Goal: Task Accomplishment & Management: Manage account settings

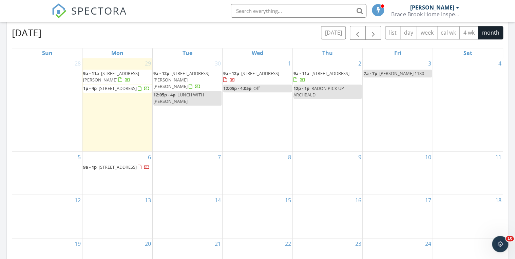
scroll to position [626, 523]
click at [221, 38] on div "October 2025 today list day week cal wk 4 wk month" at bounding box center [257, 33] width 491 height 14
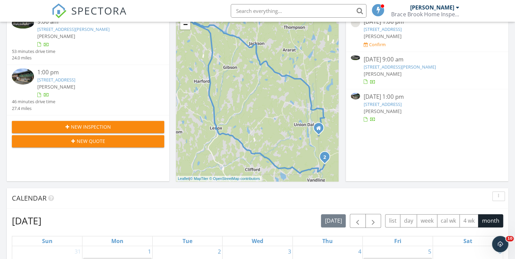
scroll to position [136, 0]
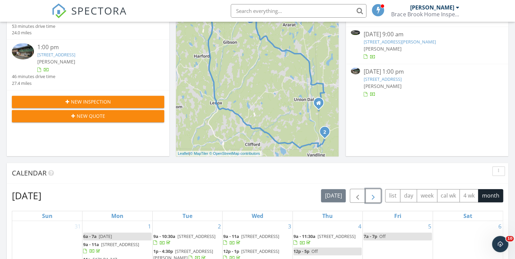
click at [373, 194] on span "button" at bounding box center [373, 196] width 8 height 8
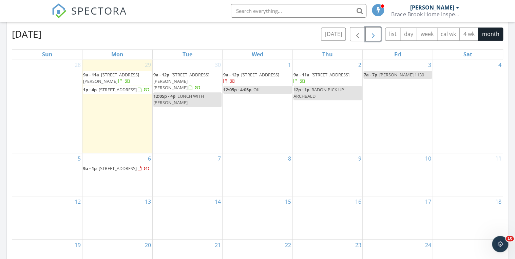
scroll to position [298, 0]
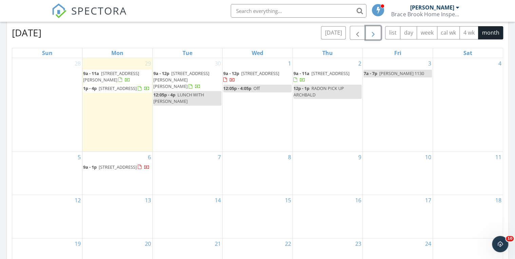
click at [99, 91] on span "31 Ridge Street, Forest City 18421" at bounding box center [118, 88] width 38 height 6
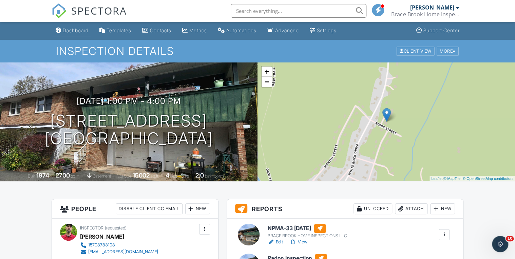
click at [81, 31] on div "Dashboard" at bounding box center [76, 30] width 26 height 6
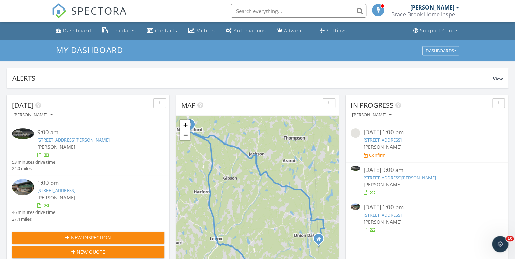
click at [75, 191] on link "[STREET_ADDRESS]" at bounding box center [56, 190] width 38 height 6
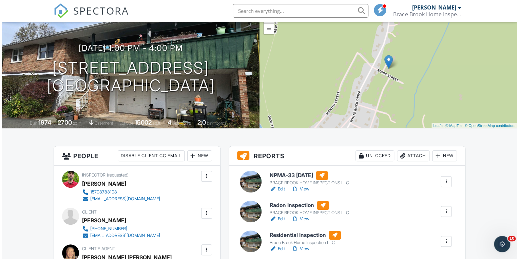
scroll to position [136, 0]
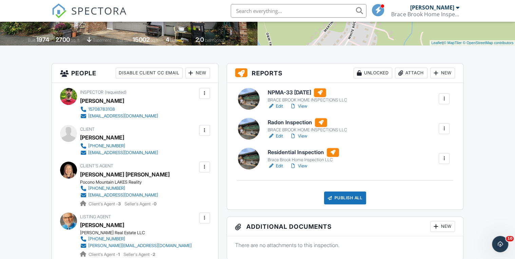
click at [444, 129] on div at bounding box center [444, 128] width 7 height 7
click at [421, 180] on div "Delete" at bounding box center [424, 181] width 14 height 7
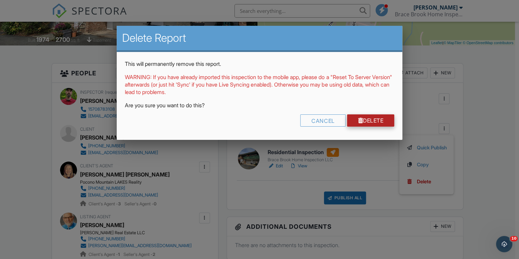
click at [369, 119] on link "Delete" at bounding box center [370, 120] width 47 height 12
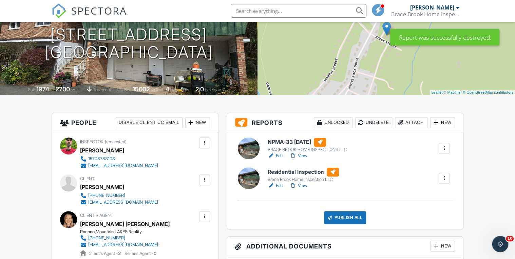
scroll to position [136, 0]
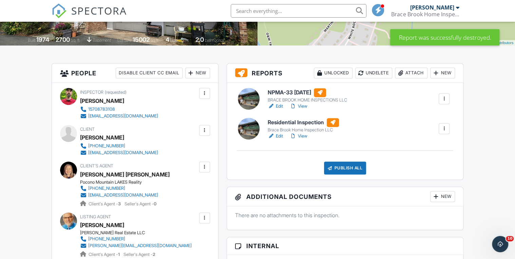
click at [303, 134] on link "View" at bounding box center [299, 136] width 18 height 7
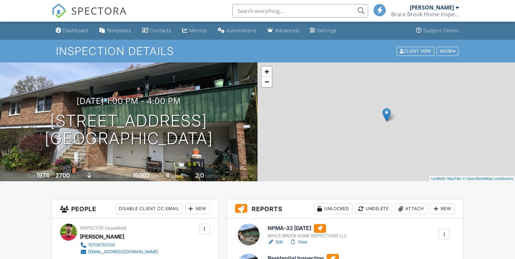
scroll to position [136, 0]
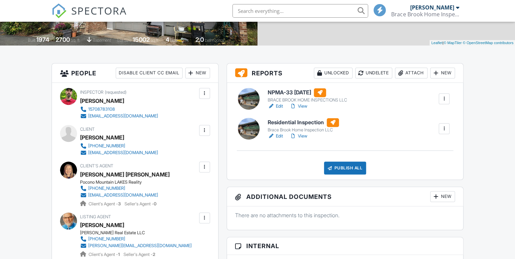
click at [303, 136] on link "View" at bounding box center [299, 136] width 18 height 7
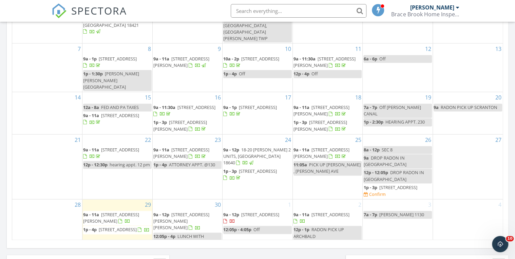
scroll to position [271, 0]
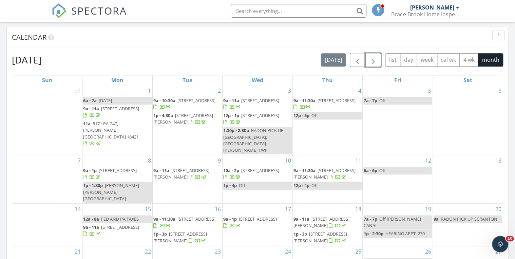
click at [370, 61] on span "button" at bounding box center [373, 60] width 8 height 8
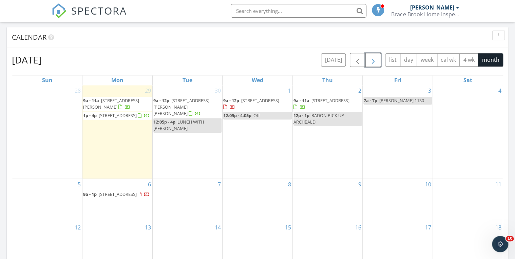
click at [259, 200] on div "8" at bounding box center [257, 200] width 70 height 43
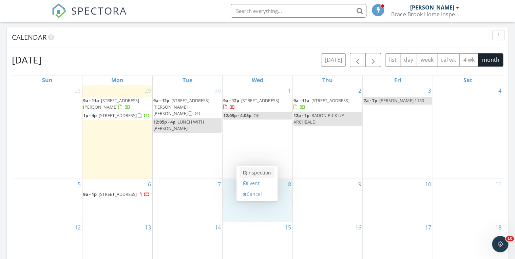
click at [259, 173] on link "Inspection" at bounding box center [256, 172] width 35 height 11
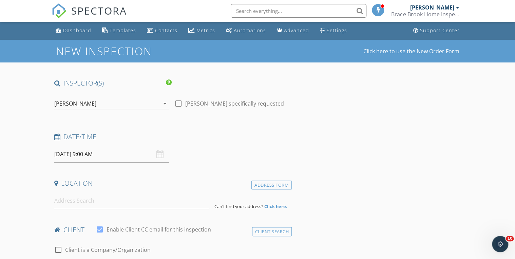
click at [178, 104] on div at bounding box center [179, 104] width 12 height 12
checkbox input "true"
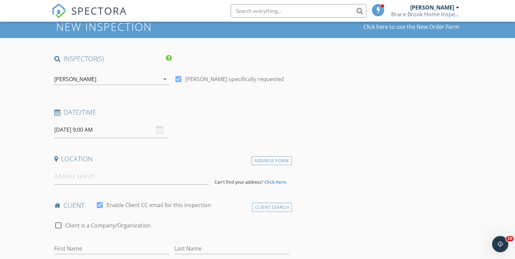
scroll to position [54, 0]
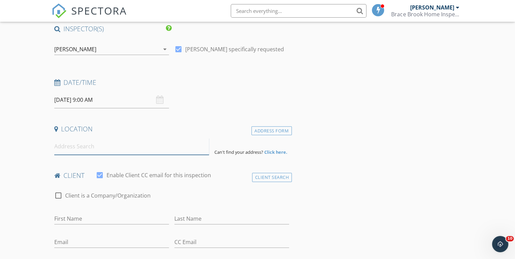
click at [160, 148] on input at bounding box center [131, 146] width 155 height 17
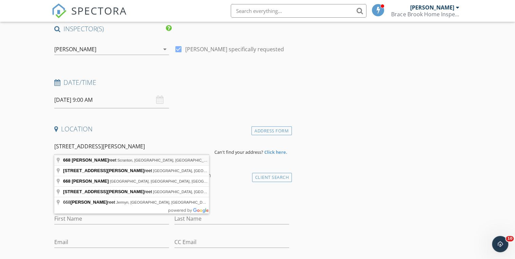
type input "[STREET_ADDRESS][PERSON_NAME]"
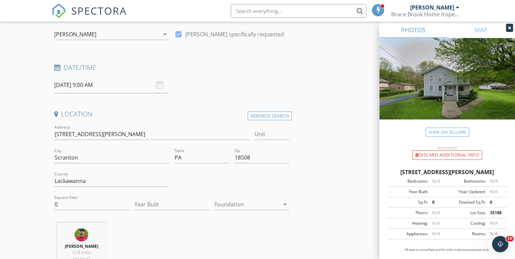
scroll to position [81, 0]
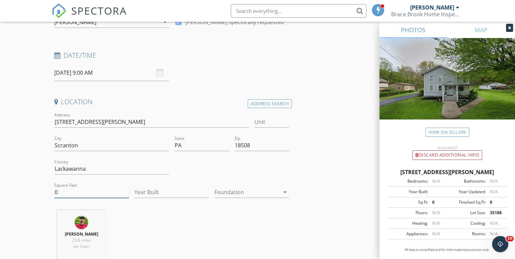
click at [68, 192] on input "0" at bounding box center [91, 192] width 75 height 11
type input "1370"
click at [237, 192] on div at bounding box center [246, 192] width 65 height 11
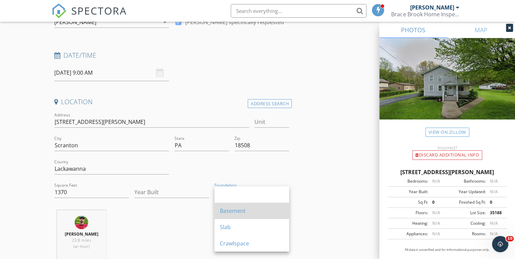
click at [237, 214] on div "Basement" at bounding box center [252, 211] width 64 height 8
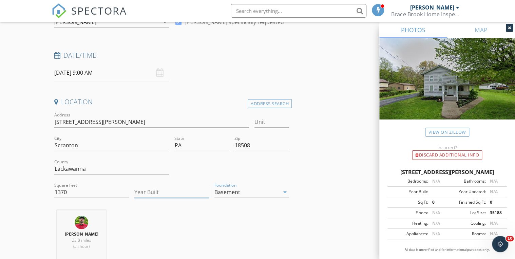
click at [149, 192] on input "Year Built" at bounding box center [171, 192] width 75 height 11
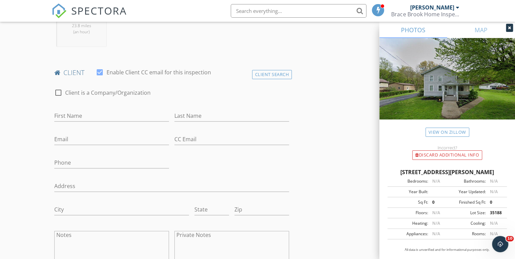
scroll to position [298, 0]
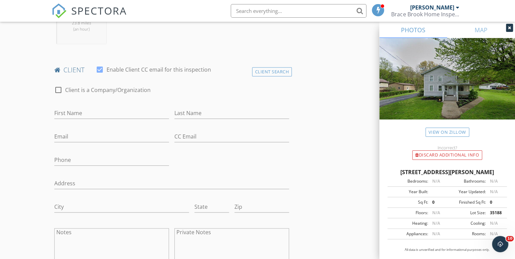
type input "1929"
click at [72, 112] on input "First Name" at bounding box center [111, 113] width 115 height 11
type input "[PERSON_NAME]"
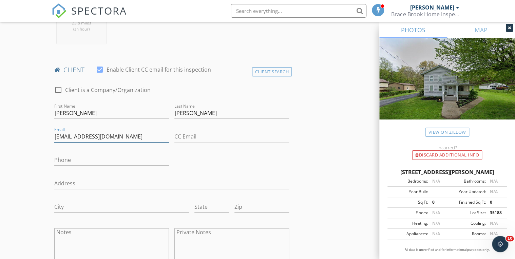
type input "[EMAIL_ADDRESS][DOMAIN_NAME]"
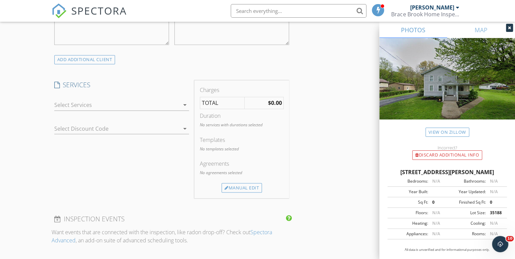
scroll to position [543, 0]
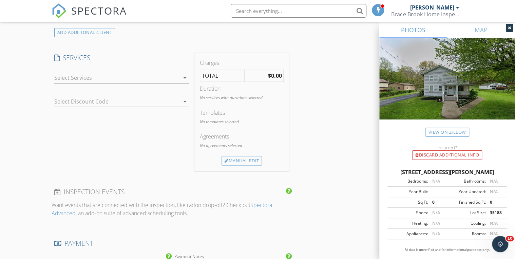
type input "[PHONE_NUMBER]"
click at [83, 78] on div at bounding box center [116, 77] width 125 height 11
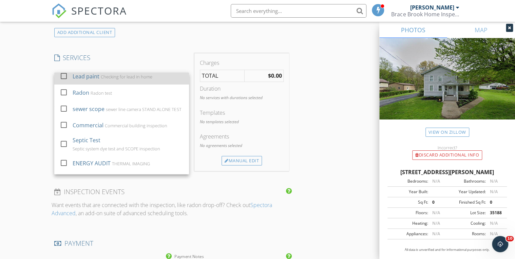
scroll to position [77, 0]
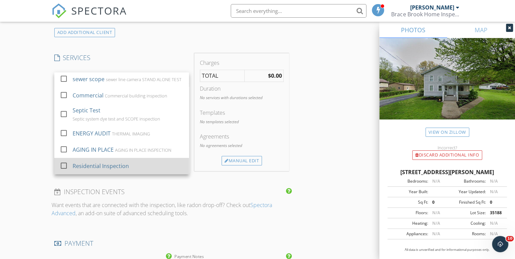
click at [91, 170] on div "Residential Inspection" at bounding box center [128, 166] width 111 height 14
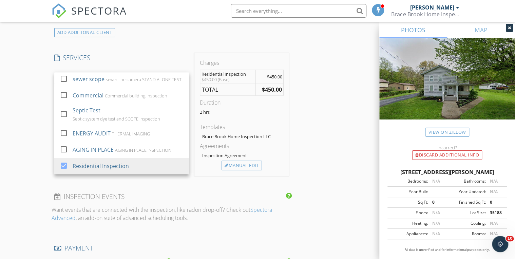
scroll to position [0, 0]
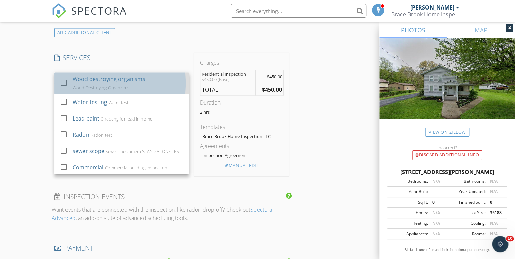
click at [94, 77] on div "Wood destroying organisms" at bounding box center [109, 79] width 73 height 8
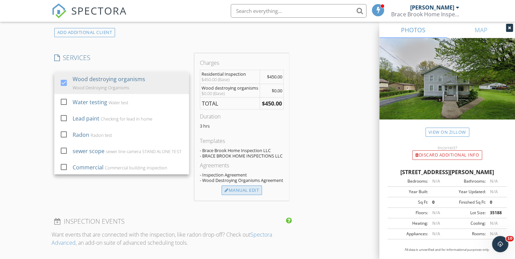
click at [241, 195] on div "Manual Edit" at bounding box center [241, 189] width 40 height 9
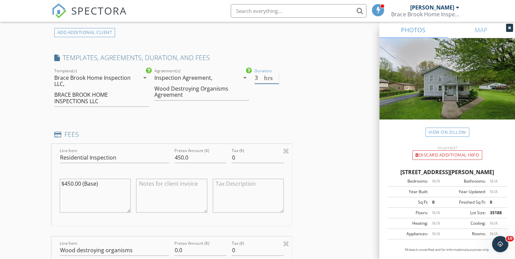
click at [256, 77] on input "3" at bounding box center [266, 77] width 24 height 11
click at [258, 78] on input "3" at bounding box center [266, 77] width 24 height 11
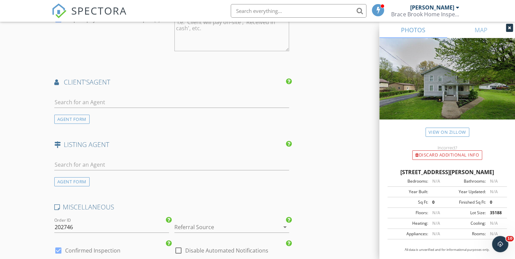
scroll to position [977, 0]
type input "2"
click at [110, 100] on input "text" at bounding box center [171, 101] width 235 height 11
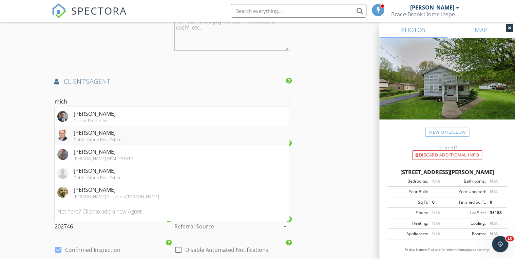
type input "mich"
click at [104, 133] on div "MICHAEL CLARK" at bounding box center [98, 133] width 48 height 8
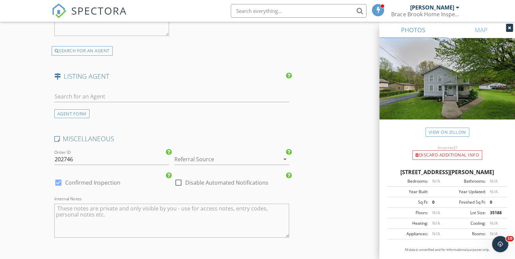
scroll to position [1248, 0]
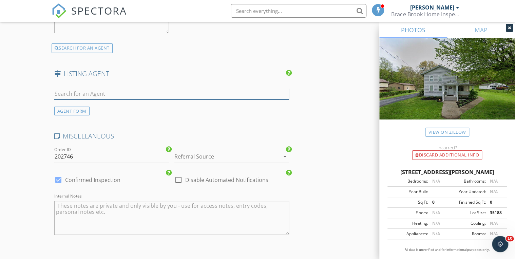
click at [74, 88] on input "text" at bounding box center [171, 93] width 235 height 11
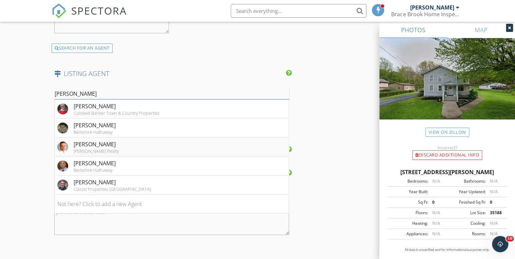
type input "PAUL"
click at [94, 144] on div "Paul Marcks Marcks" at bounding box center [96, 144] width 45 height 8
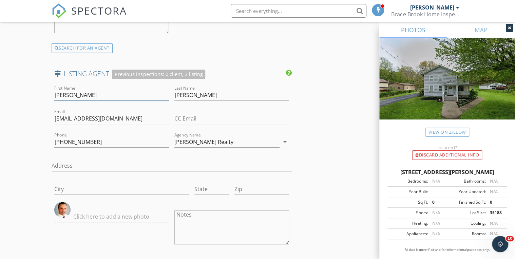
click at [92, 91] on input "Paul Marcks" at bounding box center [111, 95] width 115 height 11
type input "Paul"
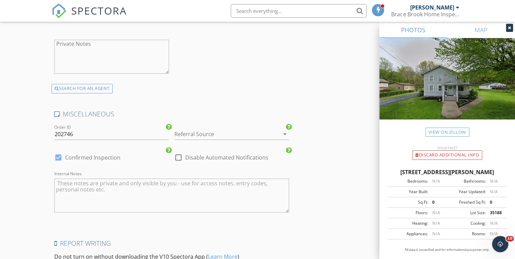
scroll to position [1546, 0]
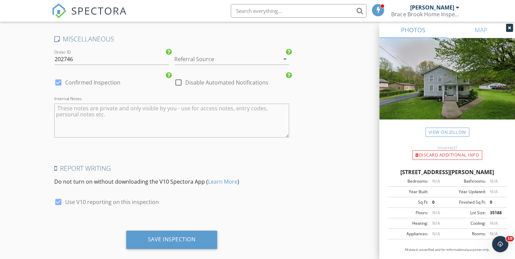
click at [221, 56] on div at bounding box center [222, 59] width 96 height 11
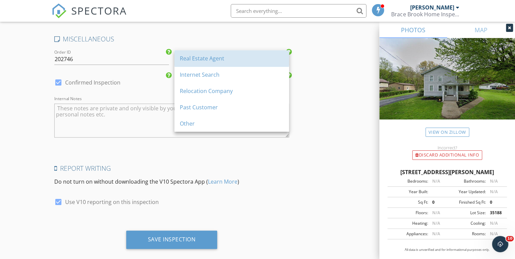
click at [221, 56] on div "Real Estate Agent" at bounding box center [232, 58] width 104 height 8
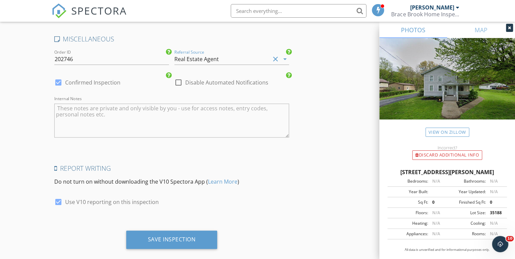
scroll to position [1554, 0]
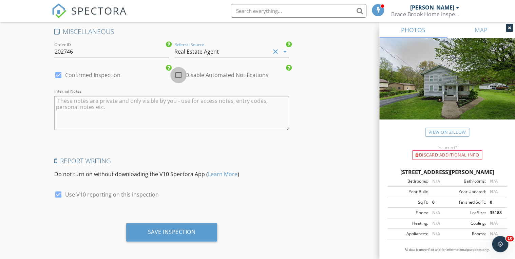
click at [180, 69] on div at bounding box center [179, 75] width 12 height 12
checkbox input "true"
click at [60, 70] on div at bounding box center [59, 75] width 12 height 12
checkbox input "false"
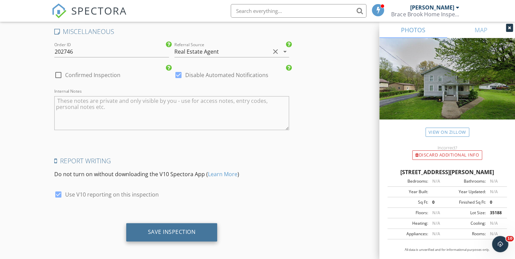
click at [172, 228] on div "Save Inspection" at bounding box center [172, 231] width 48 height 7
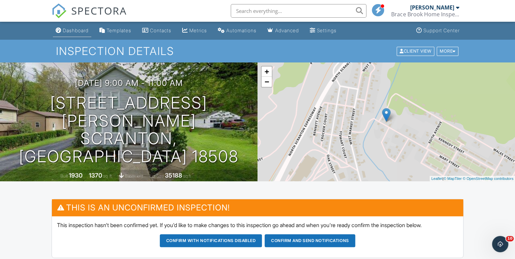
click at [75, 28] on div "Dashboard" at bounding box center [76, 30] width 26 height 6
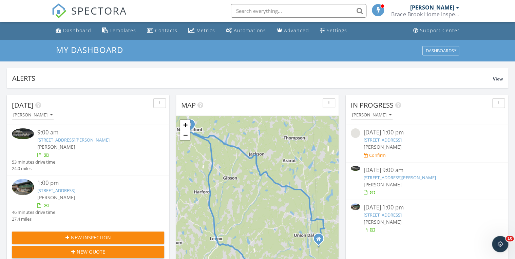
click at [98, 139] on link "[STREET_ADDRESS][PERSON_NAME]" at bounding box center [73, 140] width 72 height 6
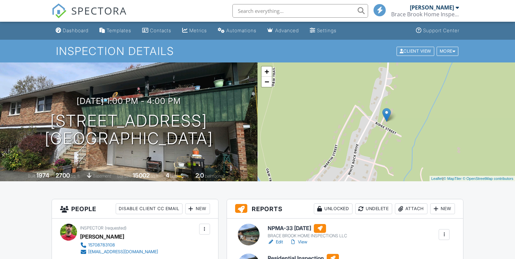
click at [419, 203] on div "Attach" at bounding box center [411, 208] width 33 height 11
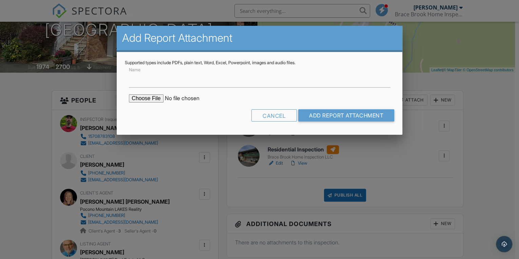
click at [142, 99] on input "file" at bounding box center [186, 98] width 115 height 8
click at [154, 97] on input "file" at bounding box center [186, 98] width 115 height 8
type input "C:\fakepath\RADON 31-RIDGE-ST202509291602.pdf"
click at [363, 117] on input "Add Report Attachment" at bounding box center [346, 115] width 96 height 12
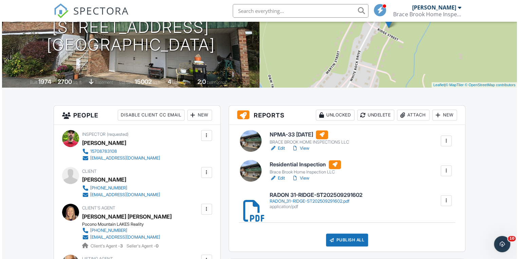
scroll to position [163, 0]
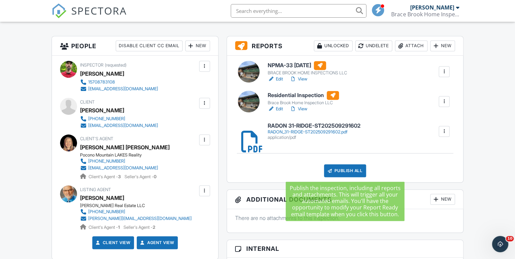
click at [354, 172] on div "Publish All" at bounding box center [345, 170] width 42 height 13
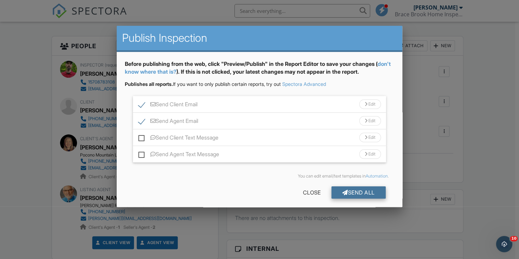
click at [363, 191] on div "Send All" at bounding box center [358, 192] width 54 height 12
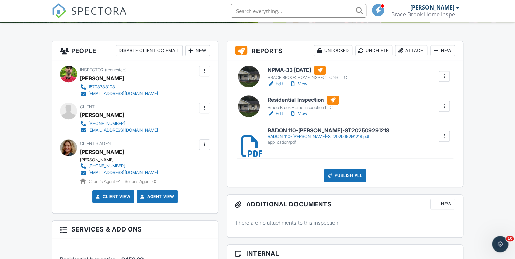
scroll to position [163, 0]
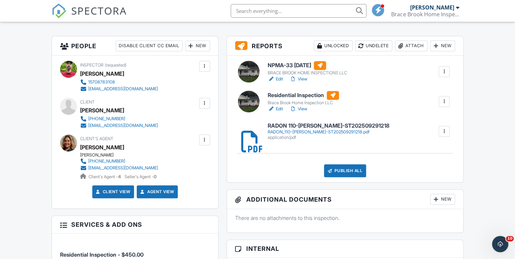
click at [303, 109] on link "View" at bounding box center [299, 108] width 18 height 7
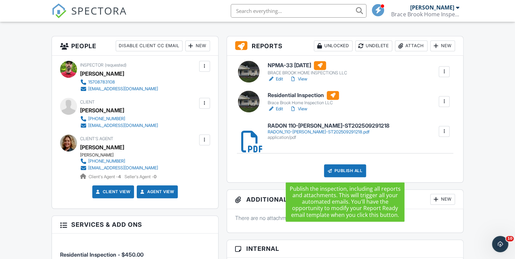
click at [345, 171] on div "Publish All" at bounding box center [345, 170] width 42 height 13
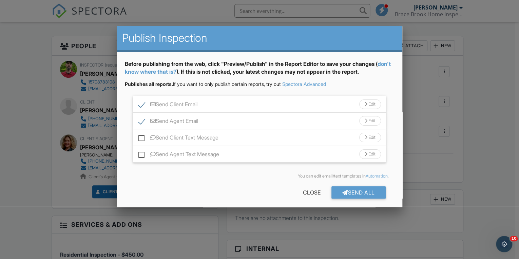
click at [352, 190] on div "Send All" at bounding box center [358, 192] width 54 height 12
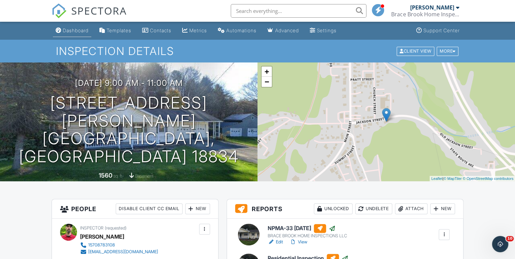
click at [76, 31] on div "Dashboard" at bounding box center [76, 30] width 26 height 6
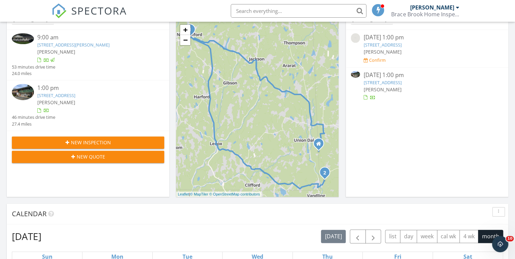
scroll to position [190, 0]
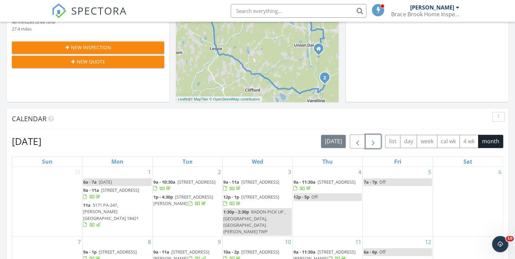
click at [374, 143] on span "button" at bounding box center [373, 141] width 8 height 8
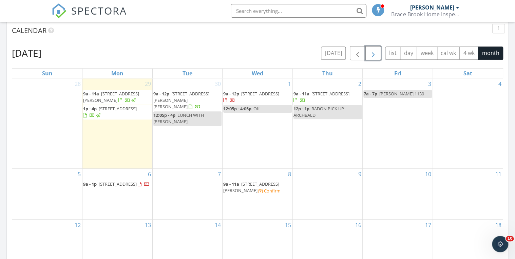
scroll to position [271, 0]
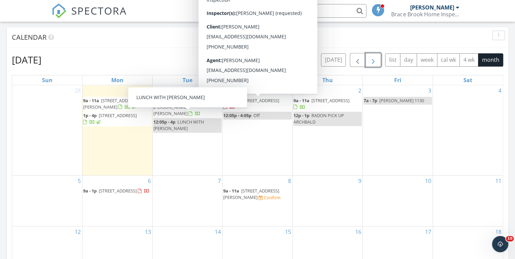
click at [241, 101] on span "479 Ash St, Honesdale 18431" at bounding box center [260, 100] width 38 height 6
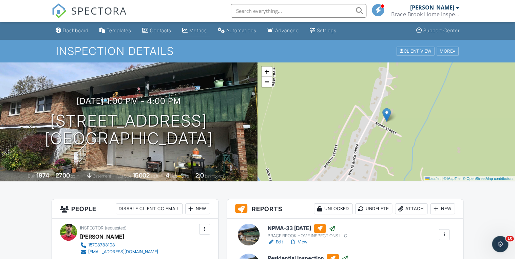
click at [206, 31] on div "Metrics" at bounding box center [198, 30] width 18 height 6
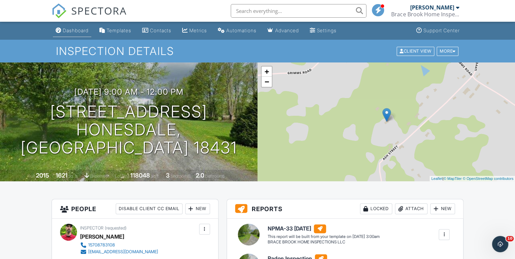
click at [76, 28] on div "Dashboard" at bounding box center [76, 30] width 26 height 6
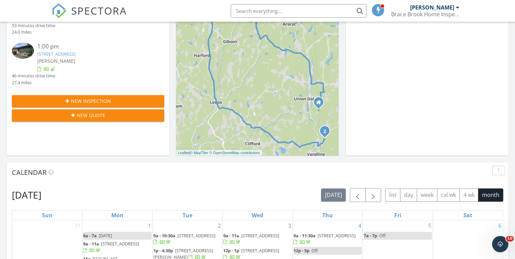
scroll to position [136, 0]
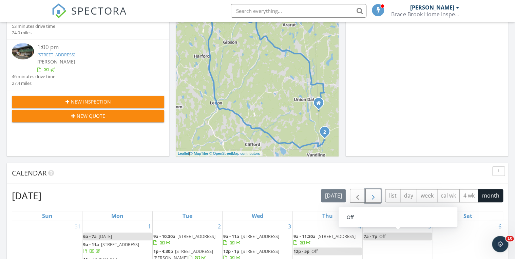
click at [374, 193] on span "button" at bounding box center [373, 196] width 8 height 8
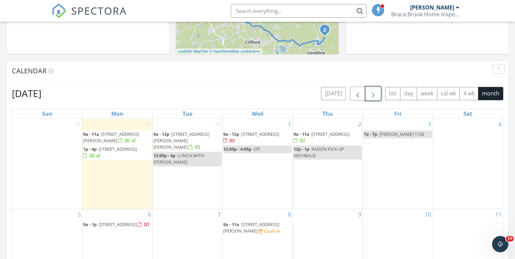
scroll to position [326, 0]
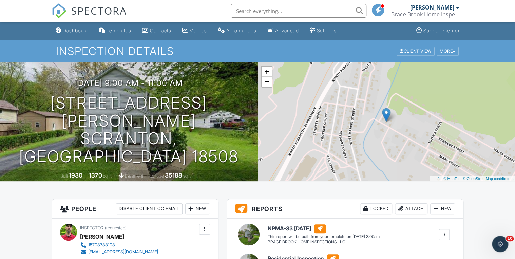
click at [75, 31] on div "Dashboard" at bounding box center [76, 30] width 26 height 6
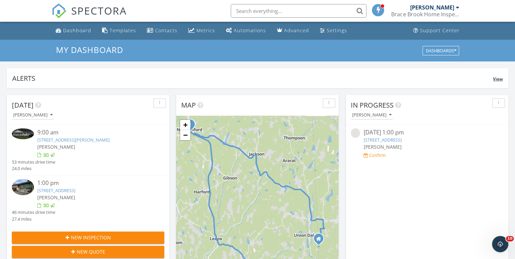
scroll to position [163, 0]
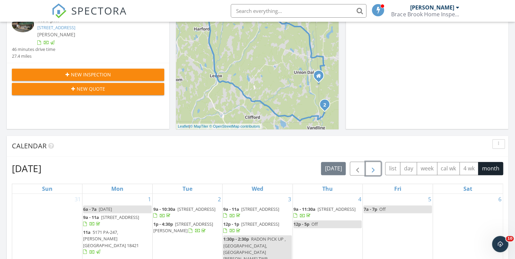
click at [377, 172] on span "button" at bounding box center [373, 168] width 8 height 8
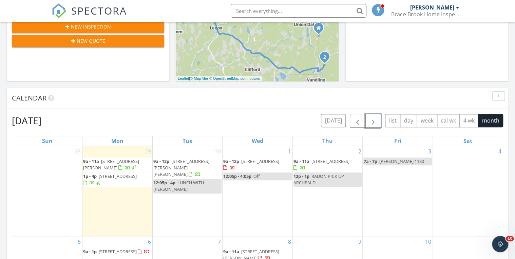
scroll to position [298, 0]
